Goal: Task Accomplishment & Management: Manage account settings

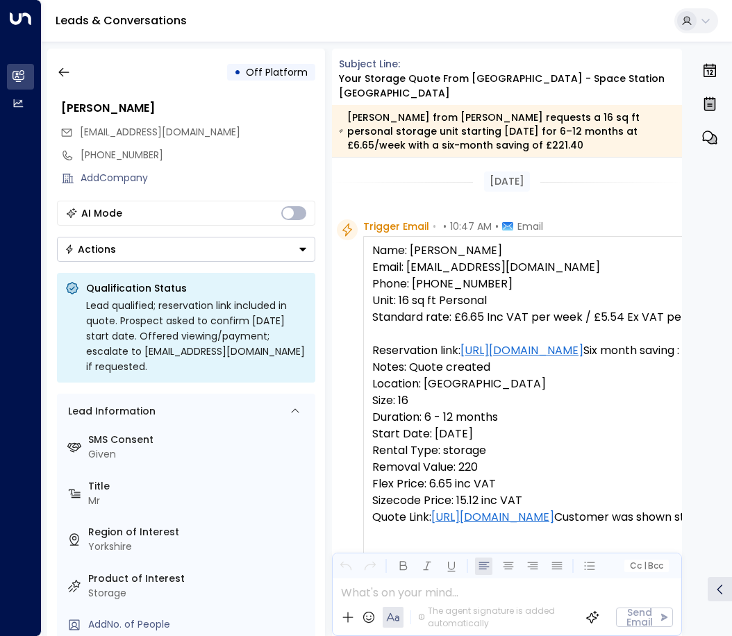
scroll to position [830, 0]
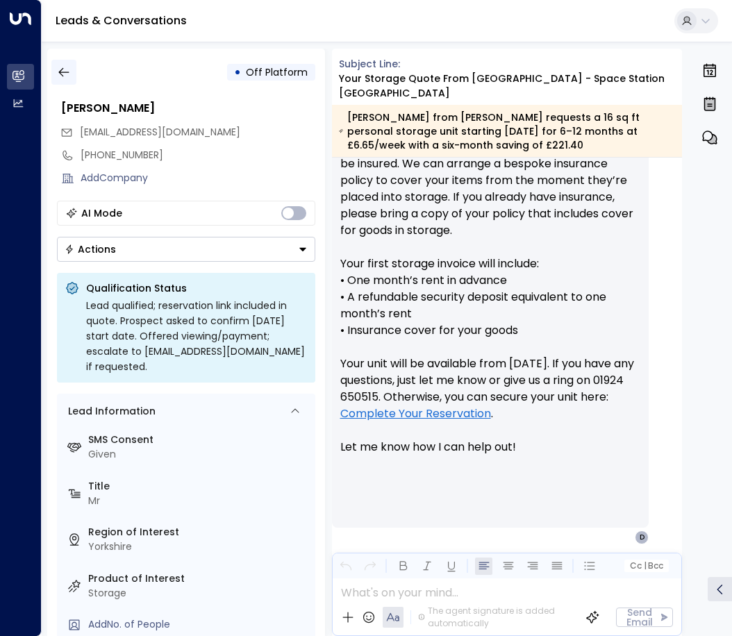
click at [69, 80] on button "button" at bounding box center [63, 72] width 25 height 25
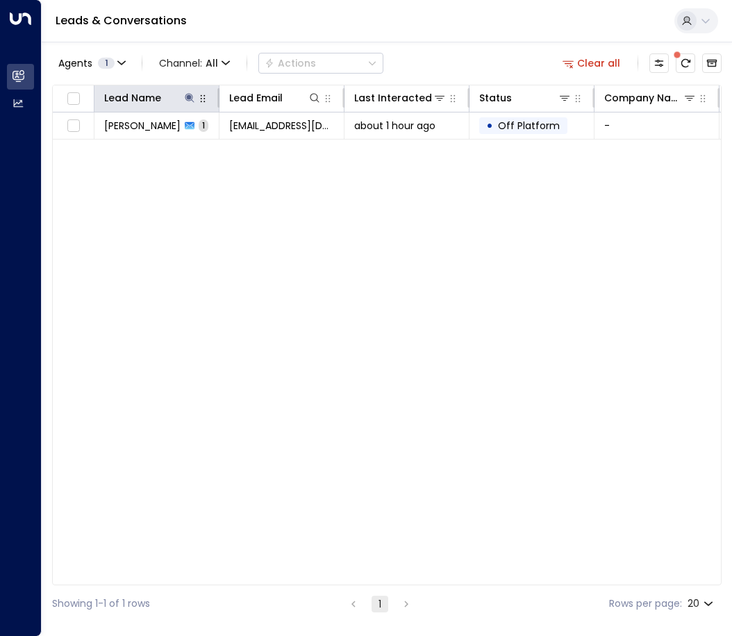
click at [196, 101] on button "button" at bounding box center [203, 99] width 14 height 14
click at [191, 95] on icon at bounding box center [189, 97] width 11 height 11
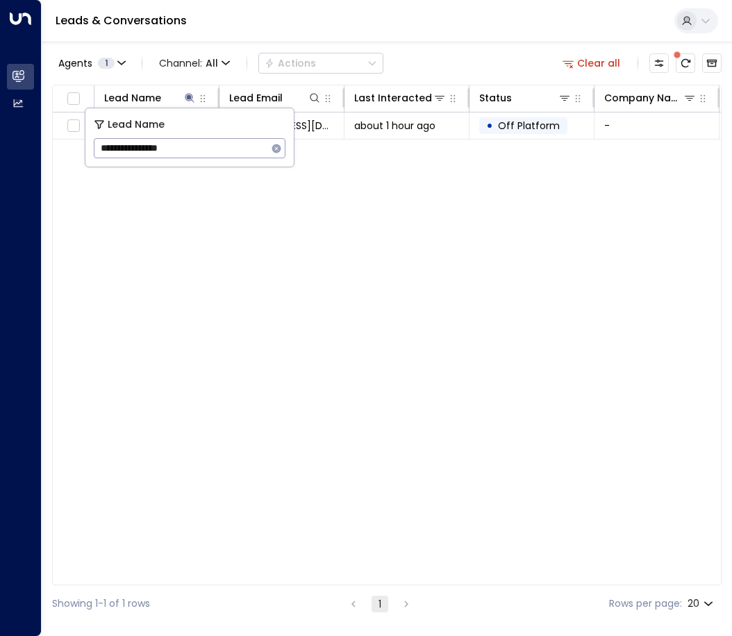
click at [275, 149] on icon "button" at bounding box center [276, 148] width 11 height 11
click at [308, 97] on button at bounding box center [315, 98] width 14 height 14
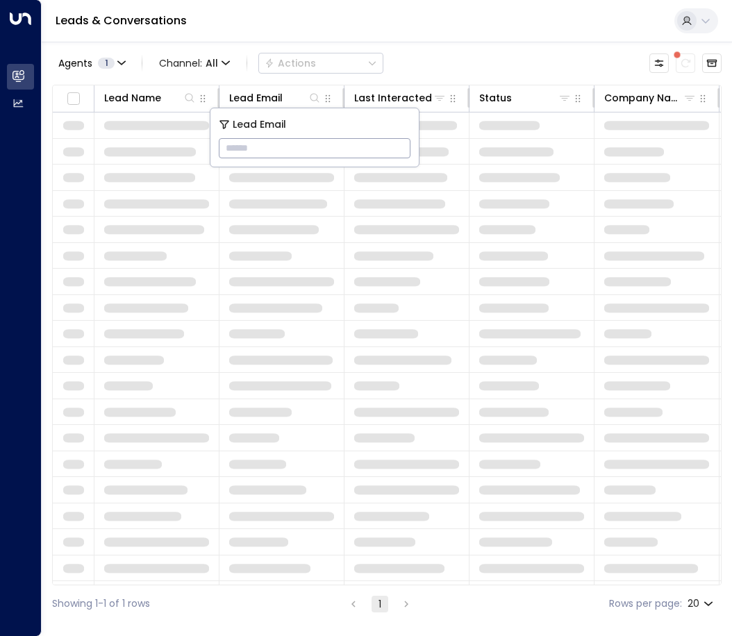
type input "**********"
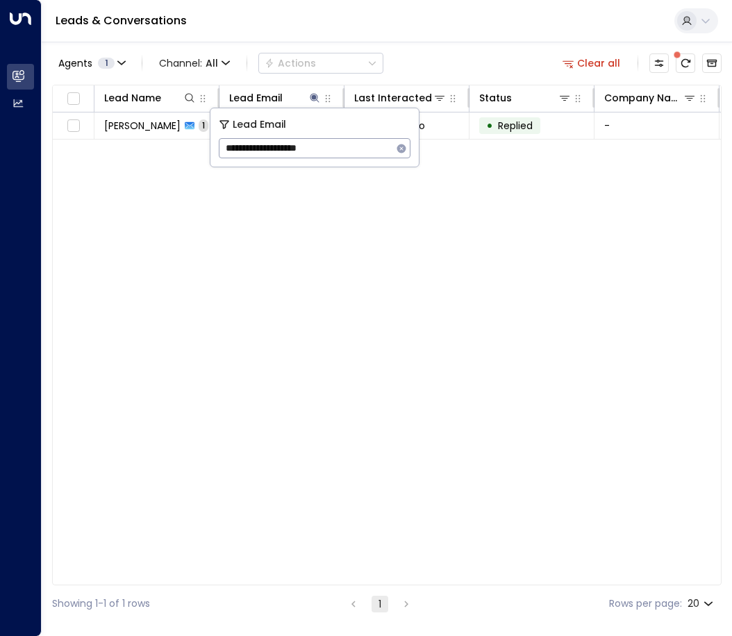
click at [303, 257] on div "Lead Name Lead Email Last Interacted Status Company Name Product # of people AI…" at bounding box center [386, 335] width 669 height 501
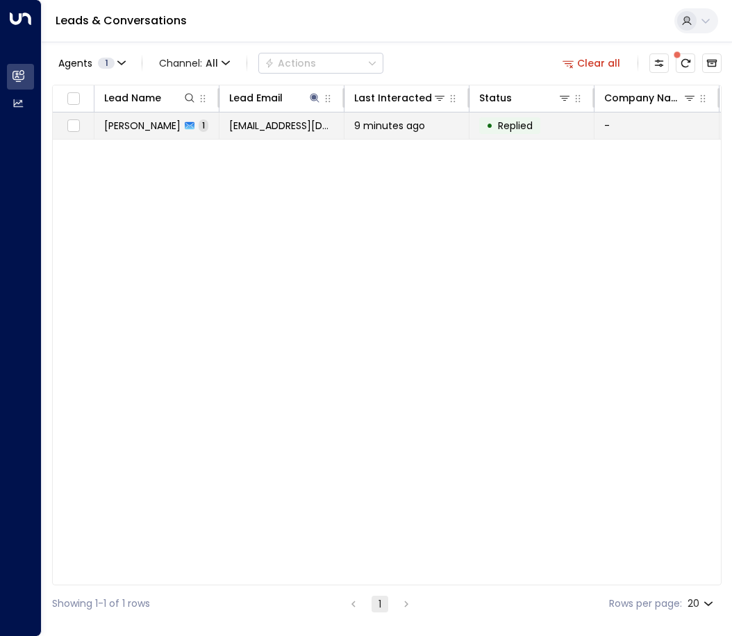
click at [293, 137] on td "[EMAIL_ADDRESS][DOMAIN_NAME]" at bounding box center [281, 126] width 125 height 26
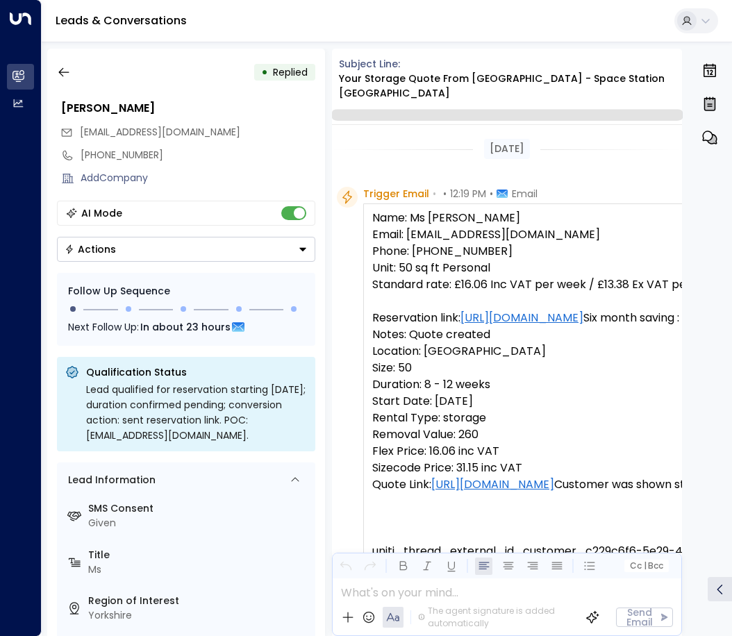
scroll to position [747, 0]
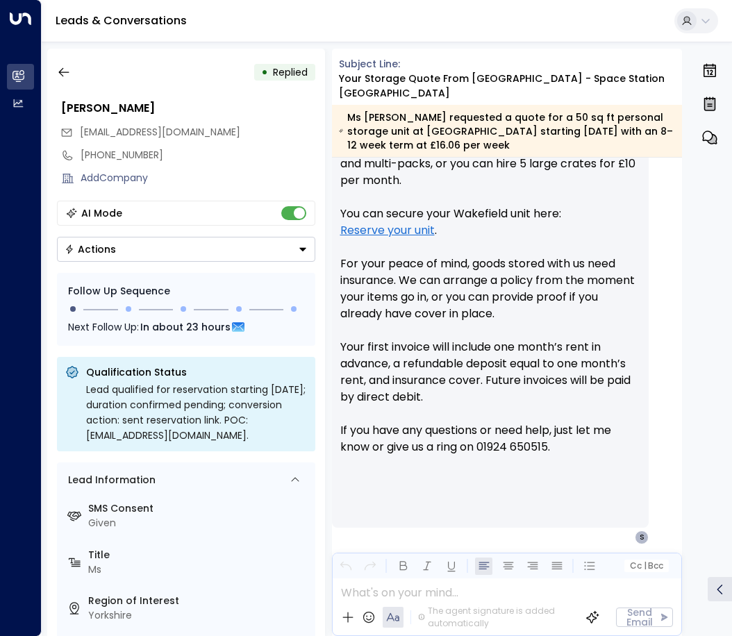
click at [184, 253] on button "Actions" at bounding box center [186, 249] width 258 height 25
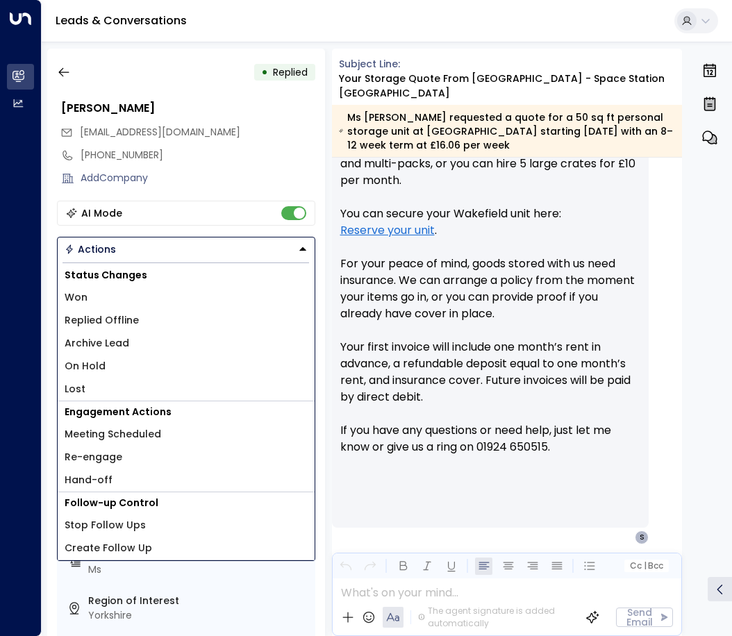
click at [92, 388] on li "Lost" at bounding box center [186, 389] width 257 height 23
